Goal: Transaction & Acquisition: Purchase product/service

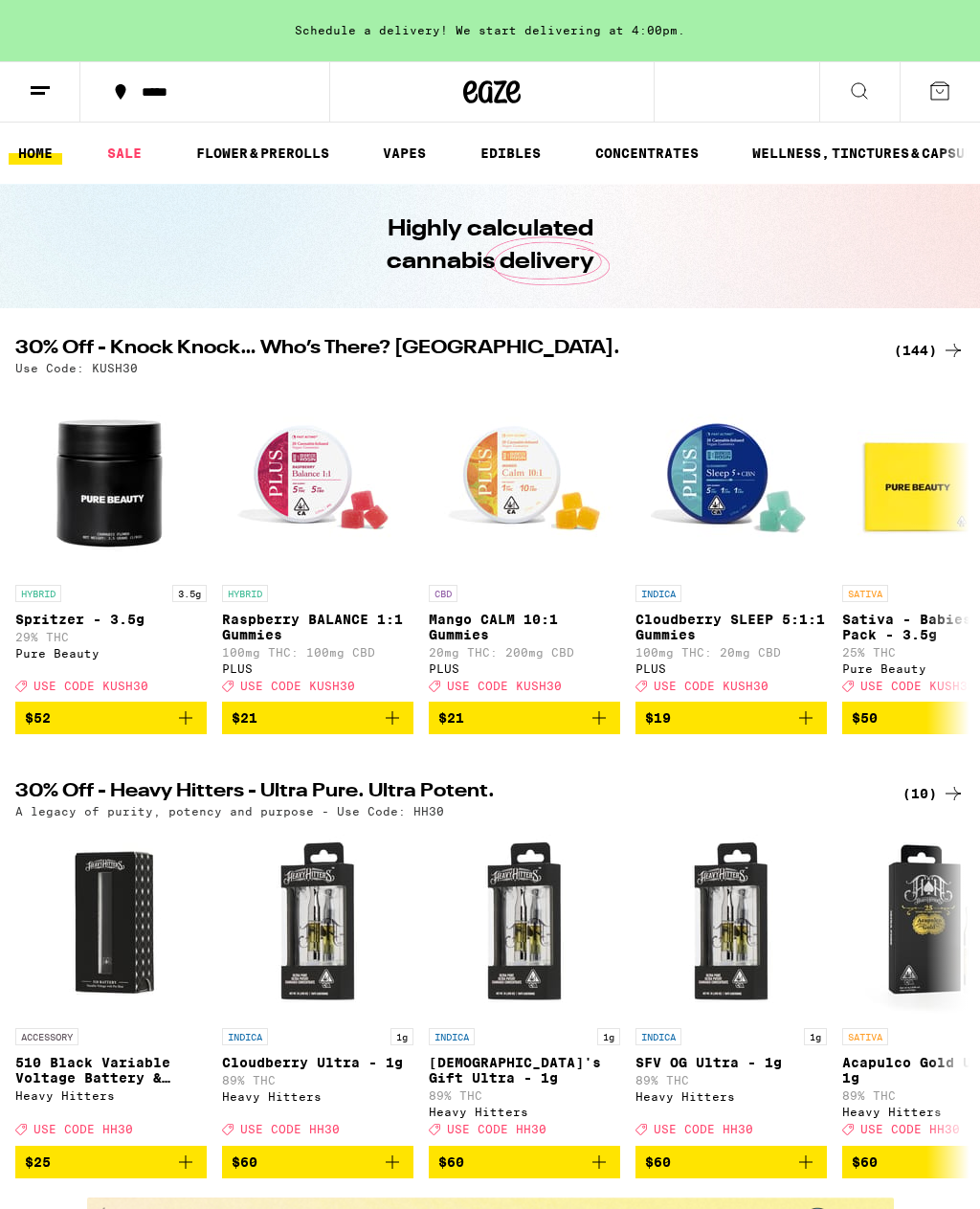
click at [932, 344] on div "(144)" at bounding box center [929, 351] width 71 height 23
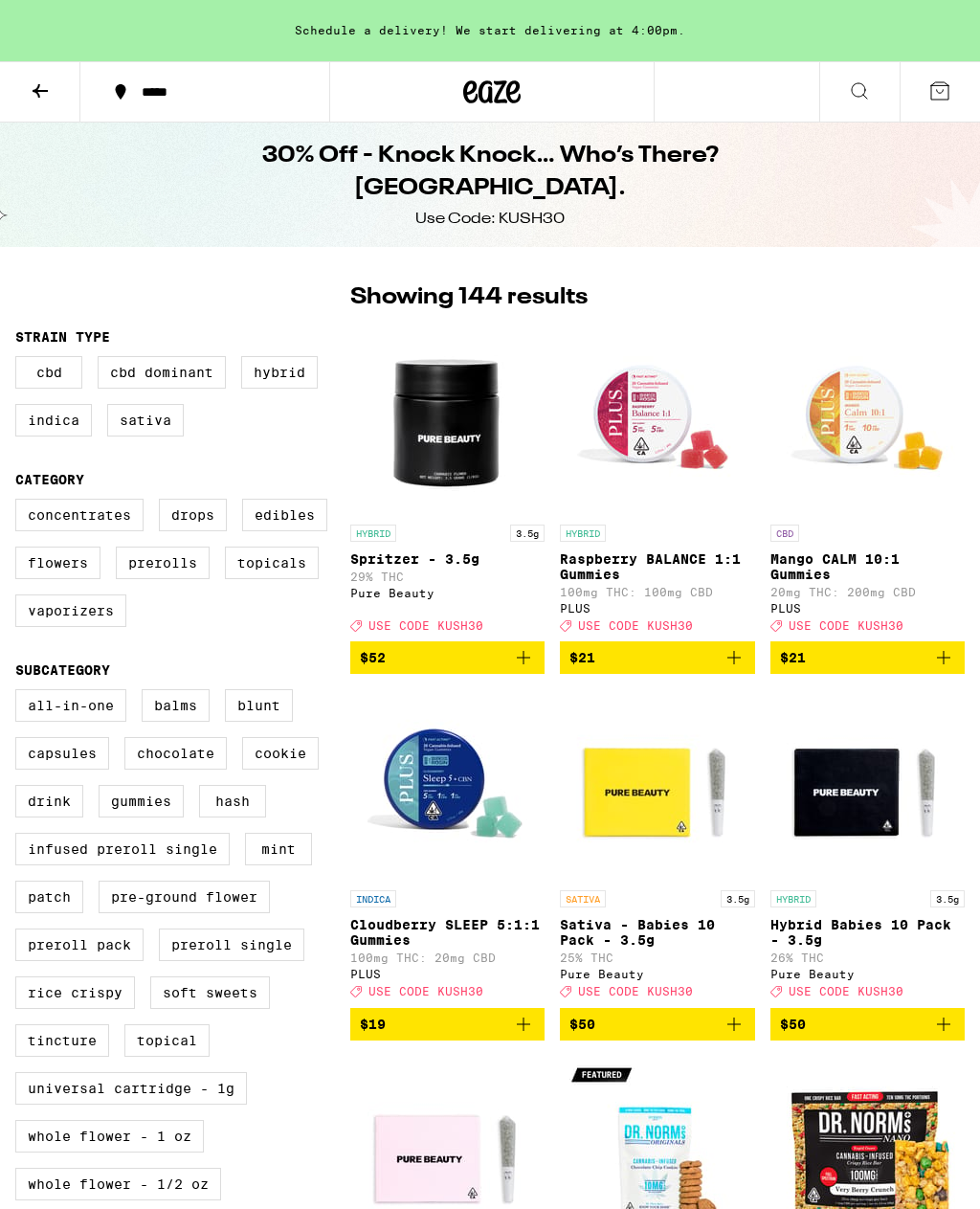
click at [294, 524] on label "Edibles" at bounding box center [284, 514] width 85 height 32
click at [20, 502] on input "Edibles" at bounding box center [20, 501] width 1 height 1
checkbox input "true"
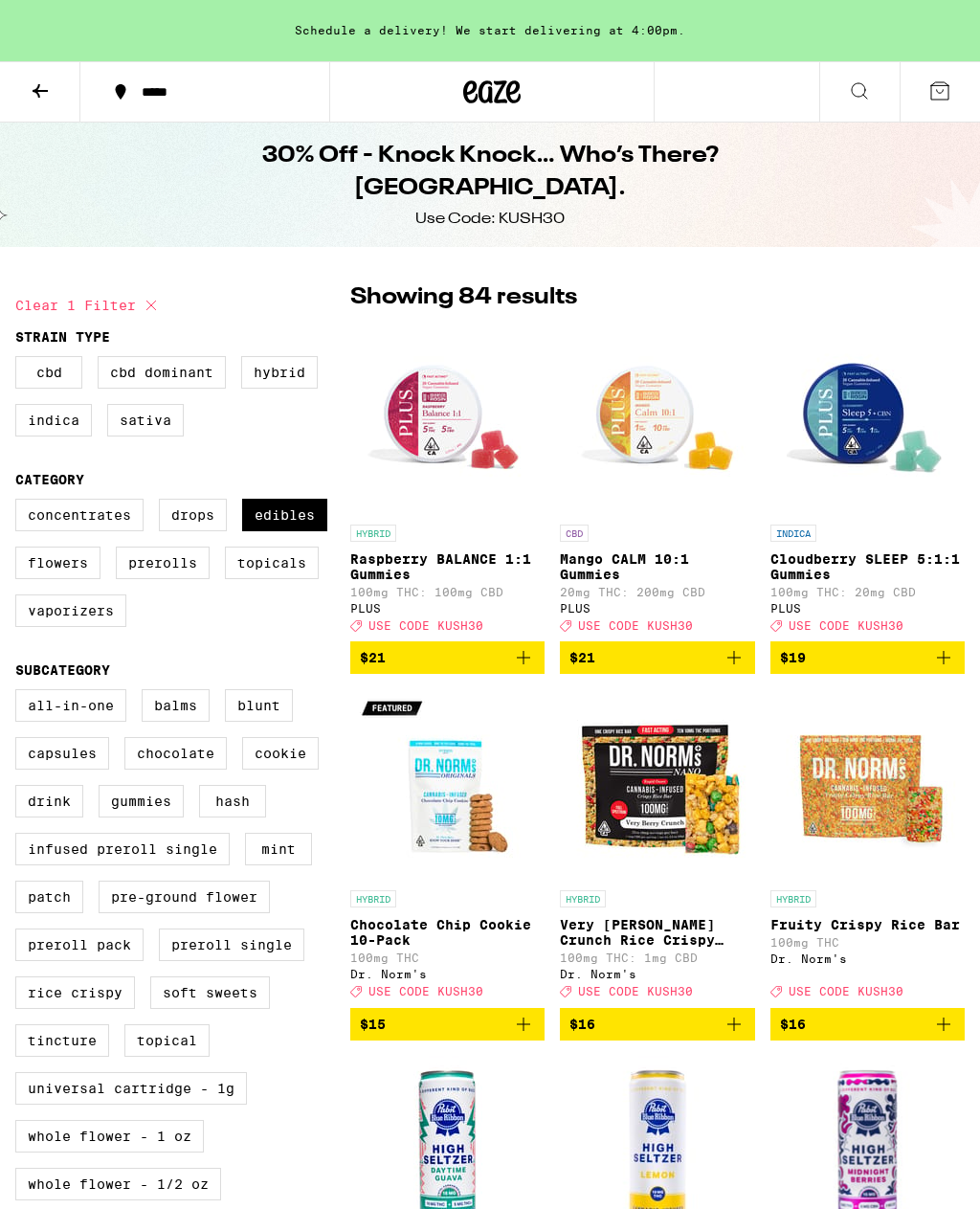
click at [95, 627] on label "Vaporizers" at bounding box center [71, 610] width 111 height 32
click at [20, 502] on input "Vaporizers" at bounding box center [20, 501] width 1 height 1
checkbox input "true"
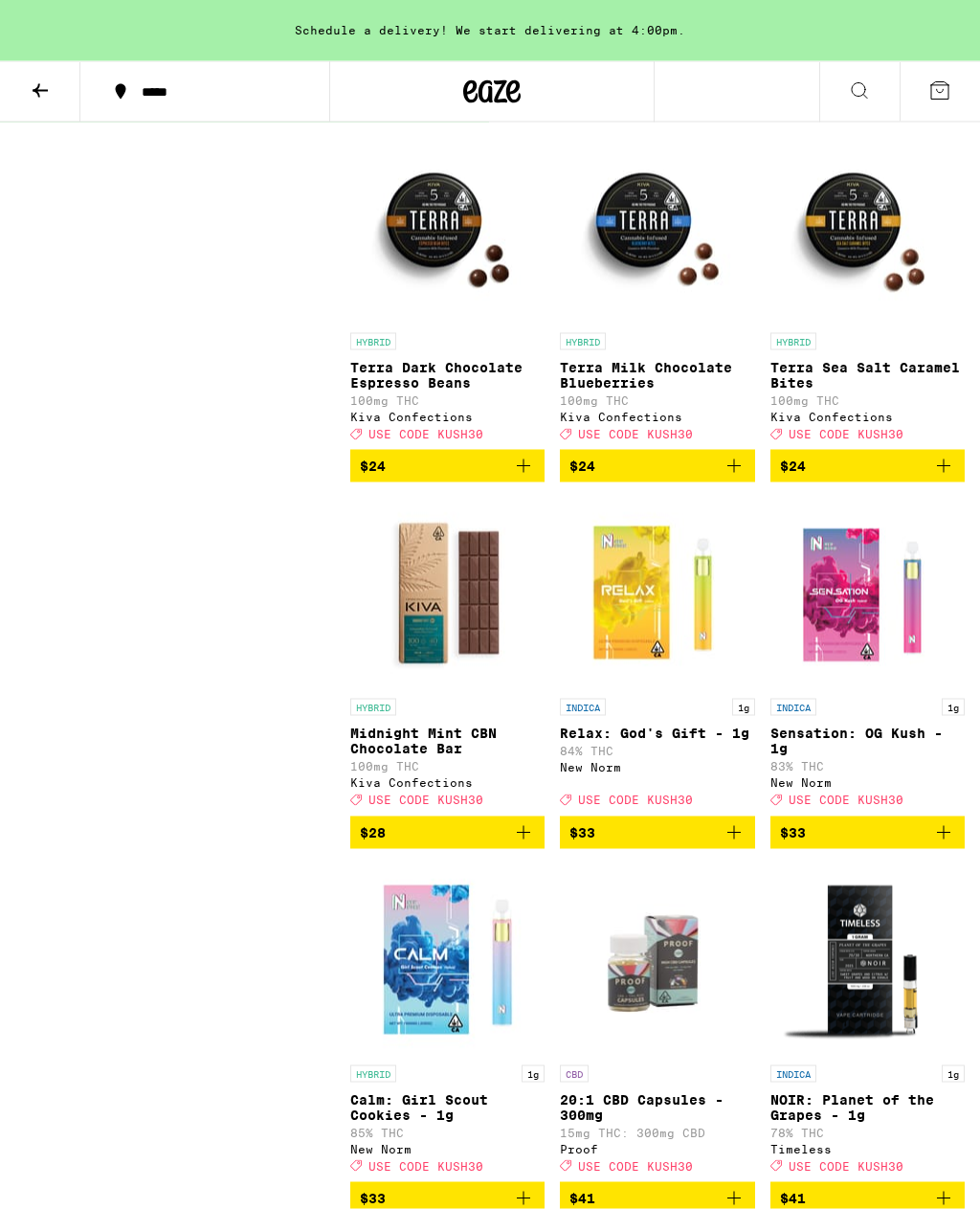
scroll to position [10045, 0]
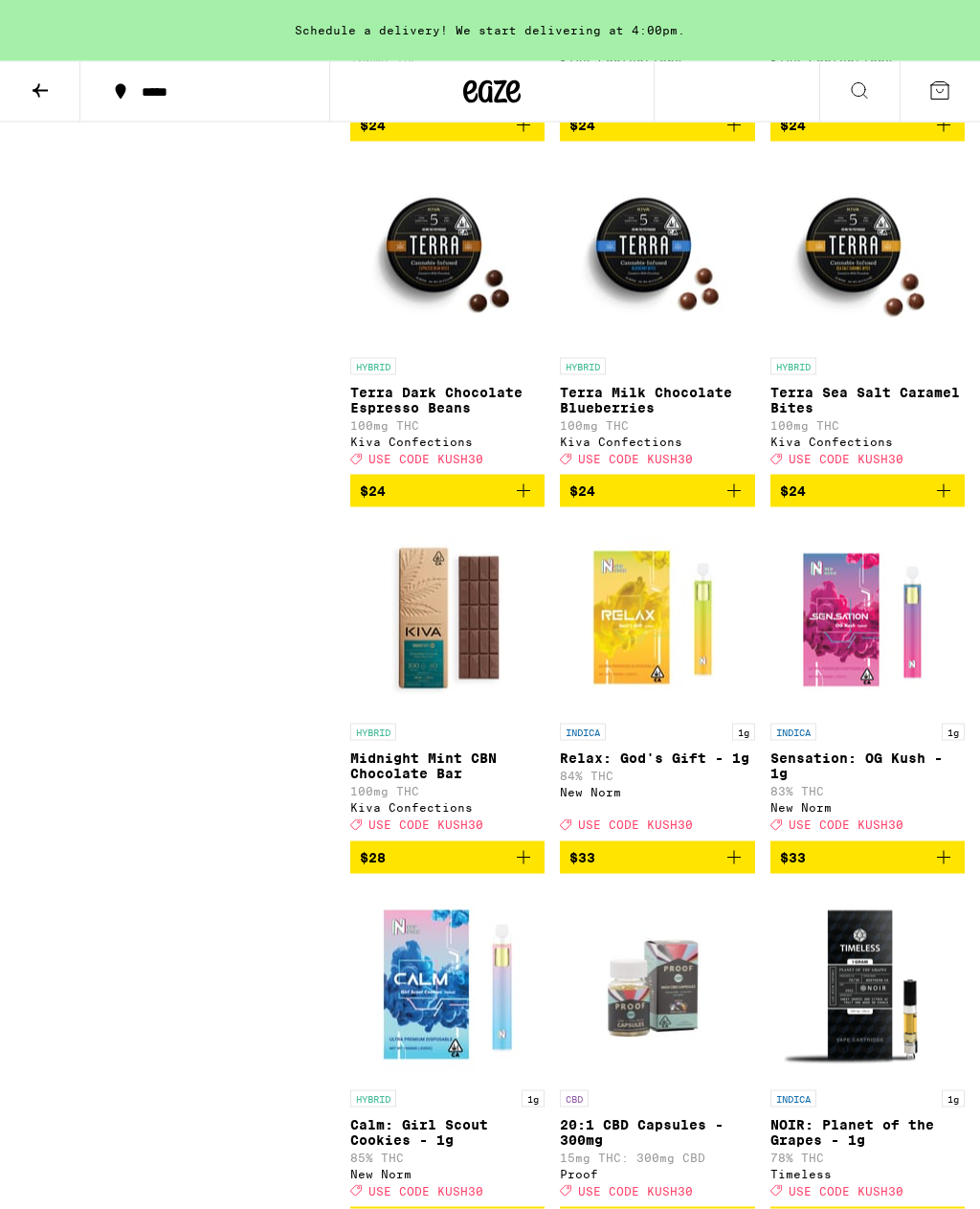
click at [481, 88] on icon at bounding box center [492, 92] width 28 height 23
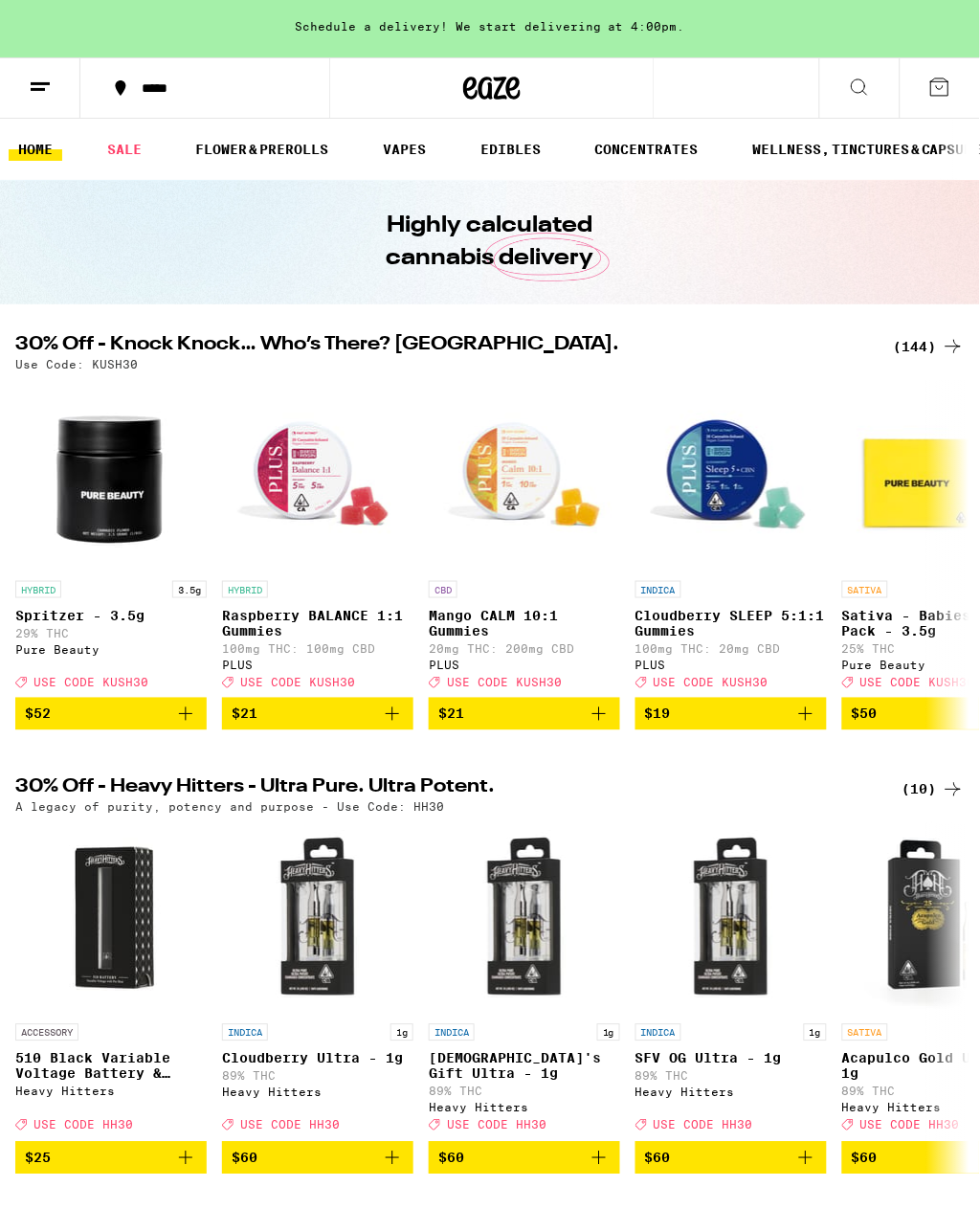
scroll to position [5, 0]
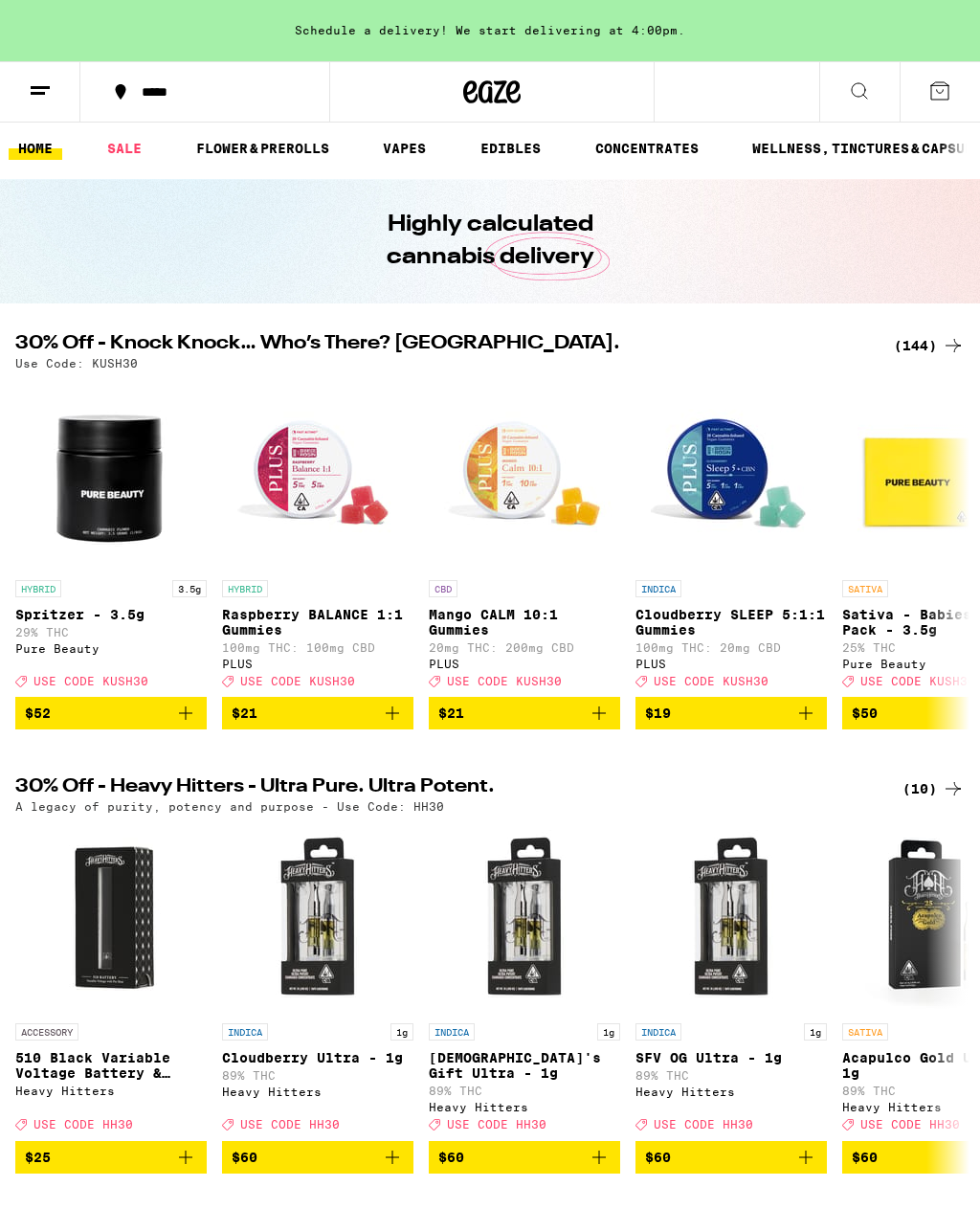
click at [937, 800] on div "(10)" at bounding box center [934, 789] width 62 height 23
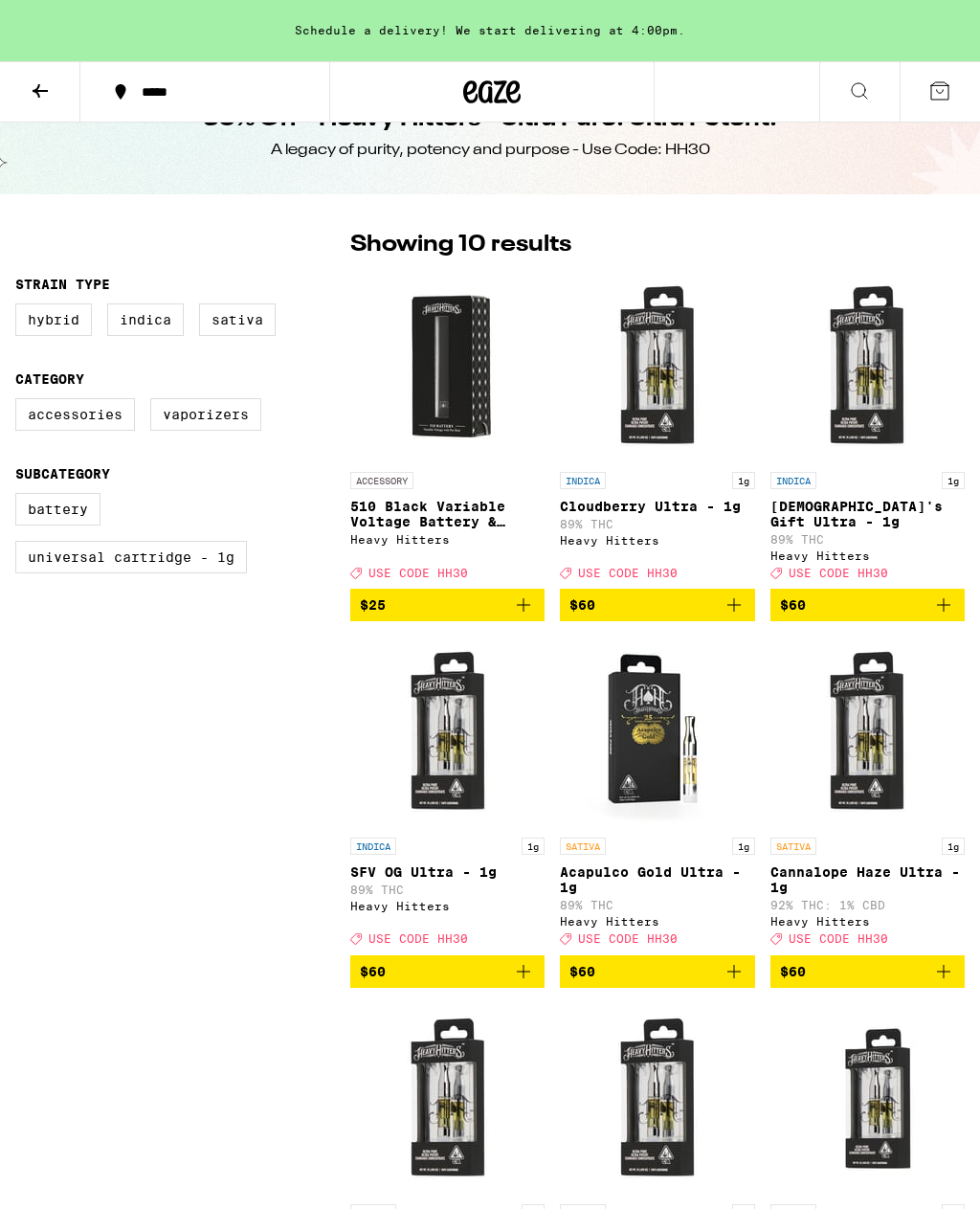
scroll to position [52, 0]
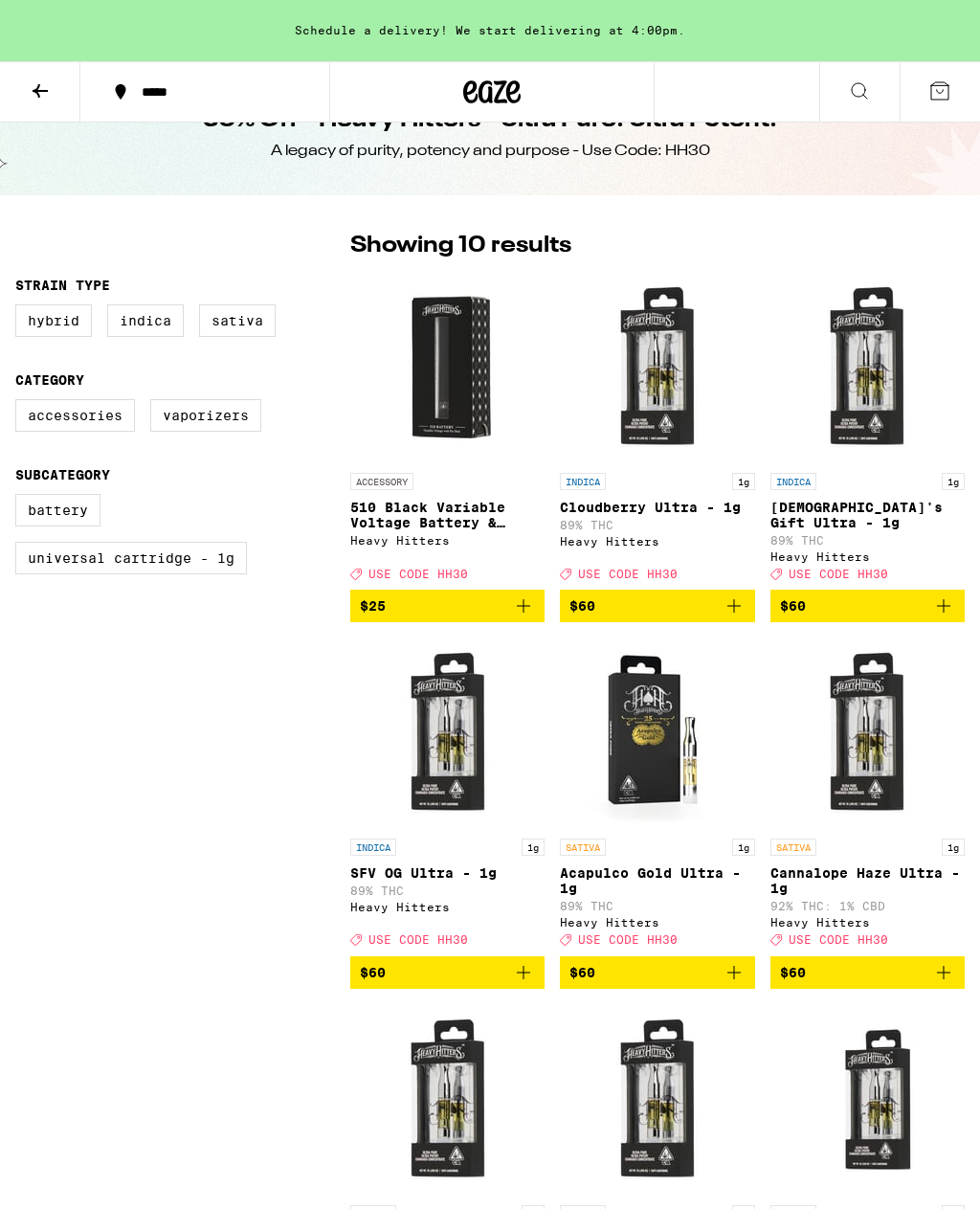
click at [655, 388] on img "Open page for Cloudberry Ultra - 1g from Heavy Hitters" at bounding box center [657, 368] width 191 height 191
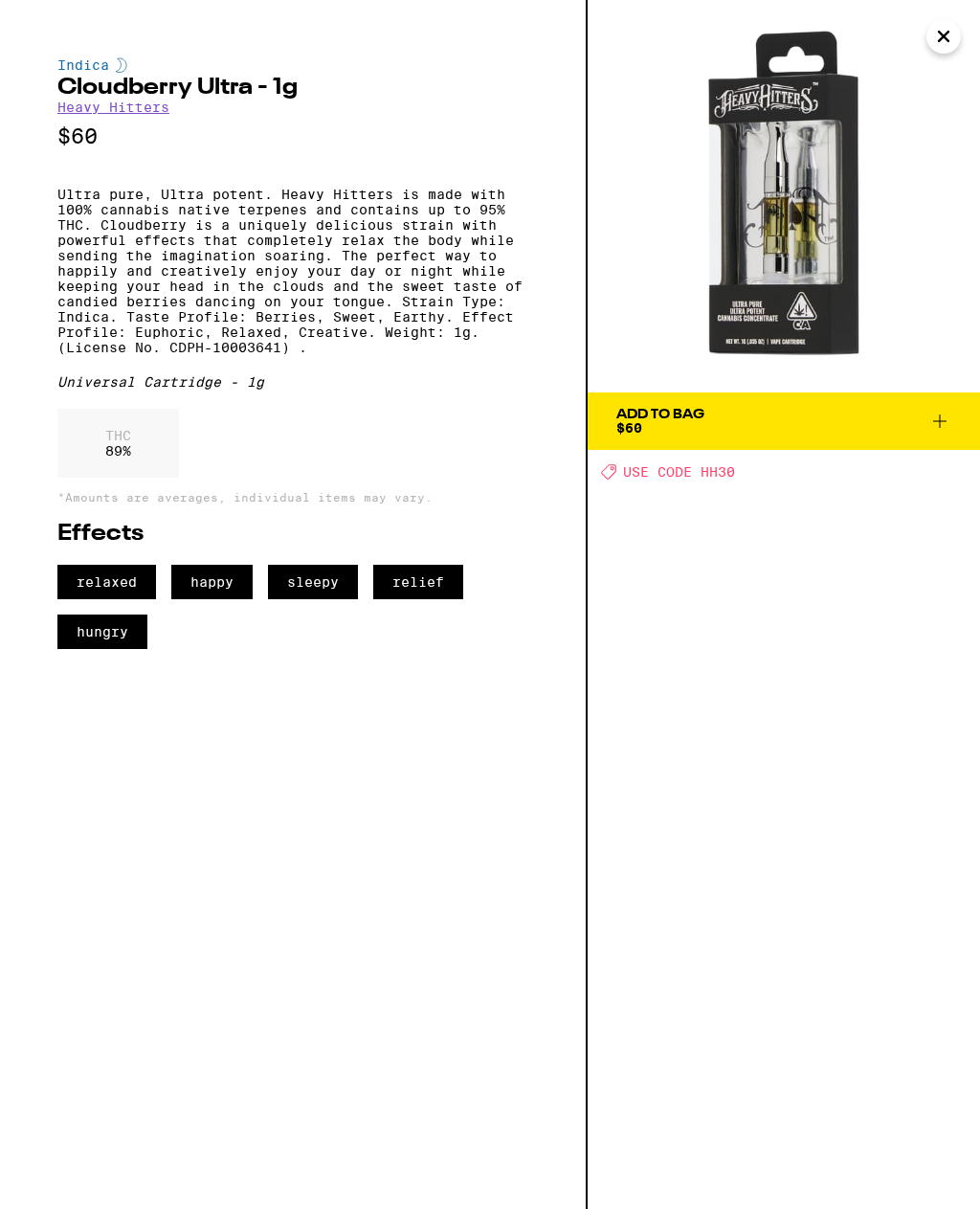
click at [949, 40] on button "Close" at bounding box center [943, 36] width 34 height 34
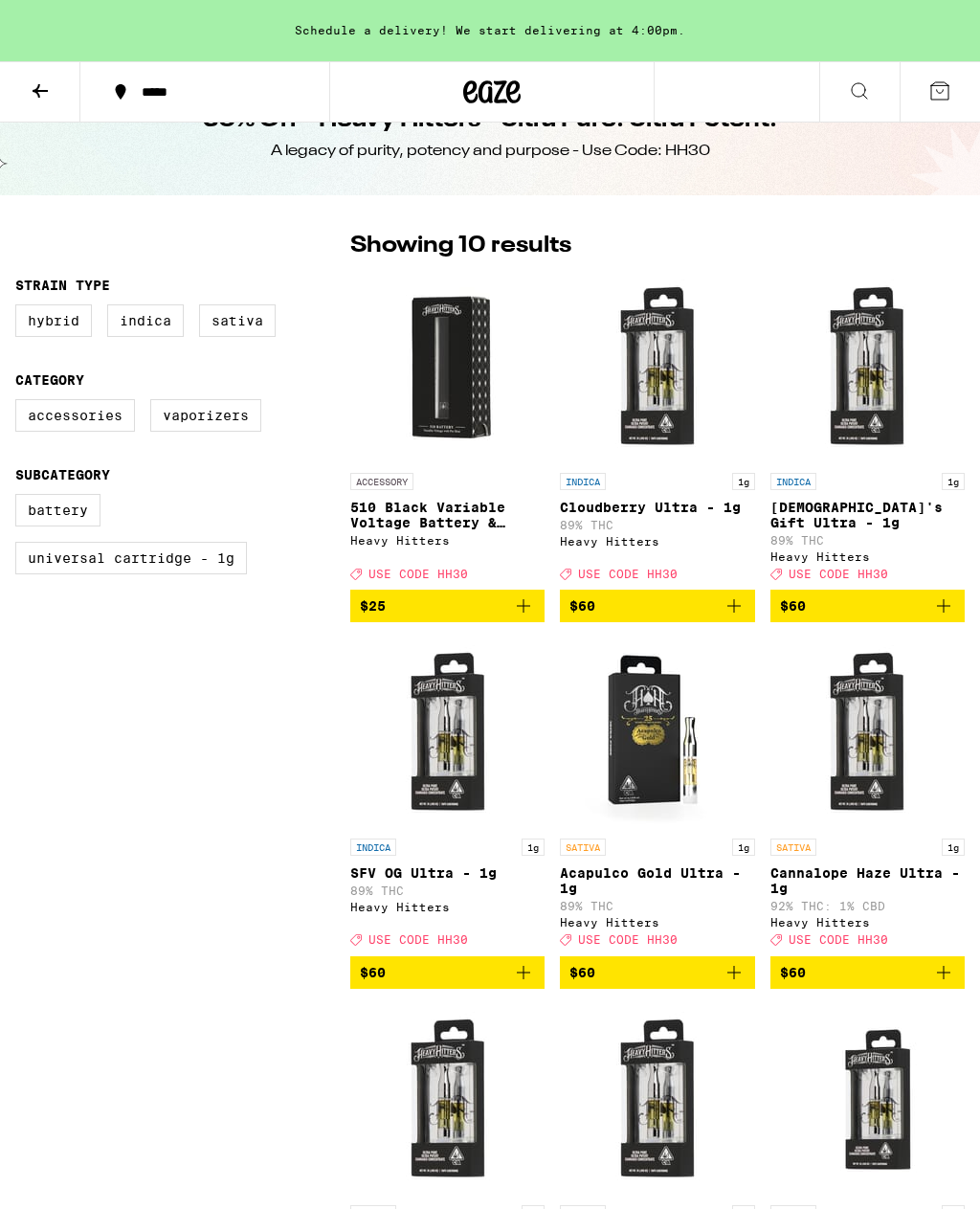
click at [447, 762] on img "Open page for SFV OG Ultra - 1g from Heavy Hitters" at bounding box center [448, 733] width 191 height 191
